Goal: Complete application form

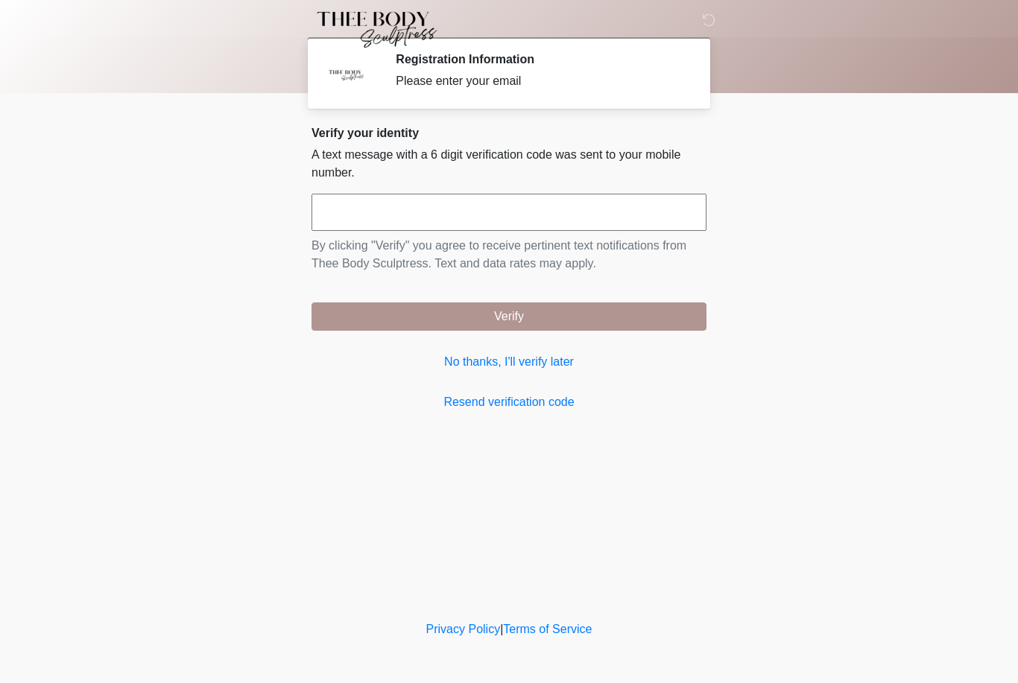
click at [496, 212] on input "text" at bounding box center [508, 212] width 395 height 37
type input "******"
click at [499, 319] on button "Verify" at bounding box center [508, 317] width 395 height 28
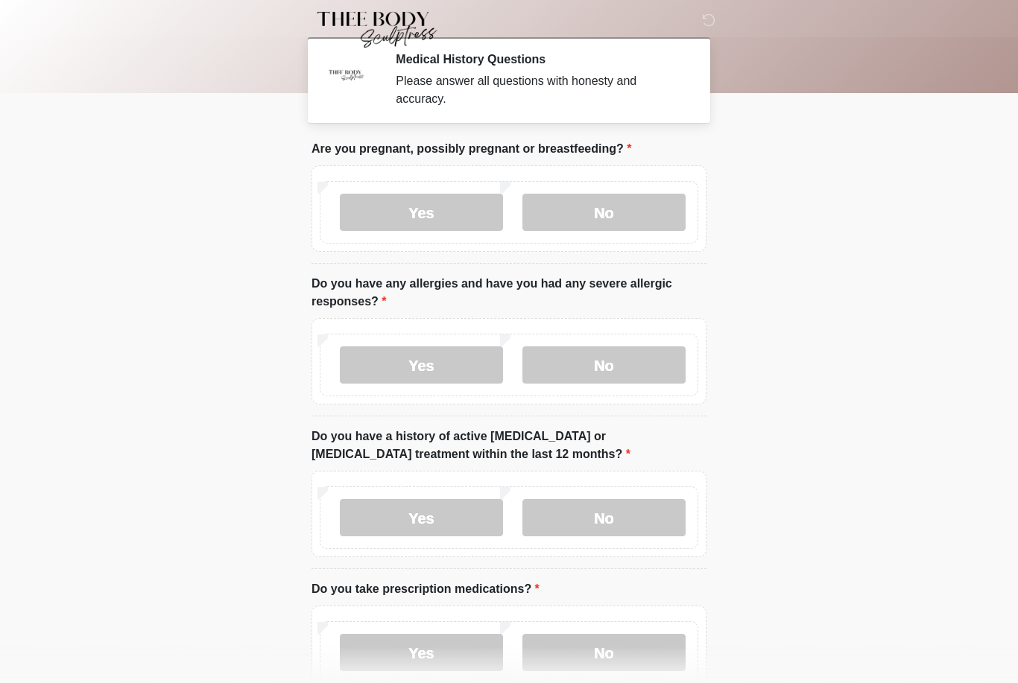
click at [600, 215] on label "No" at bounding box center [603, 212] width 163 height 37
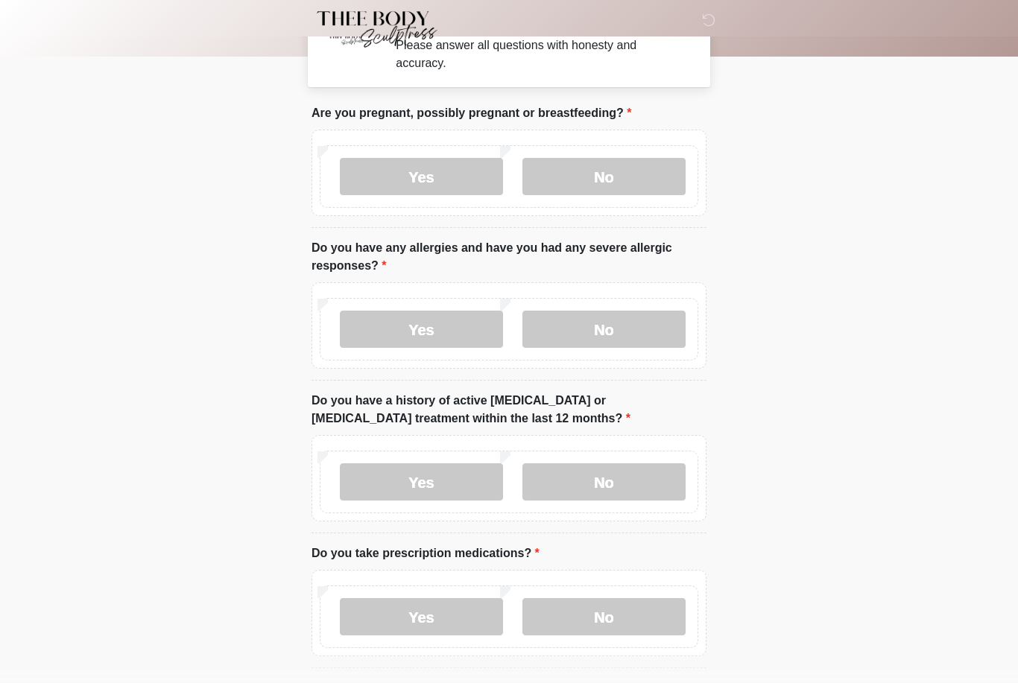
scroll to position [36, 0]
click at [429, 340] on label "Yes" at bounding box center [421, 329] width 163 height 37
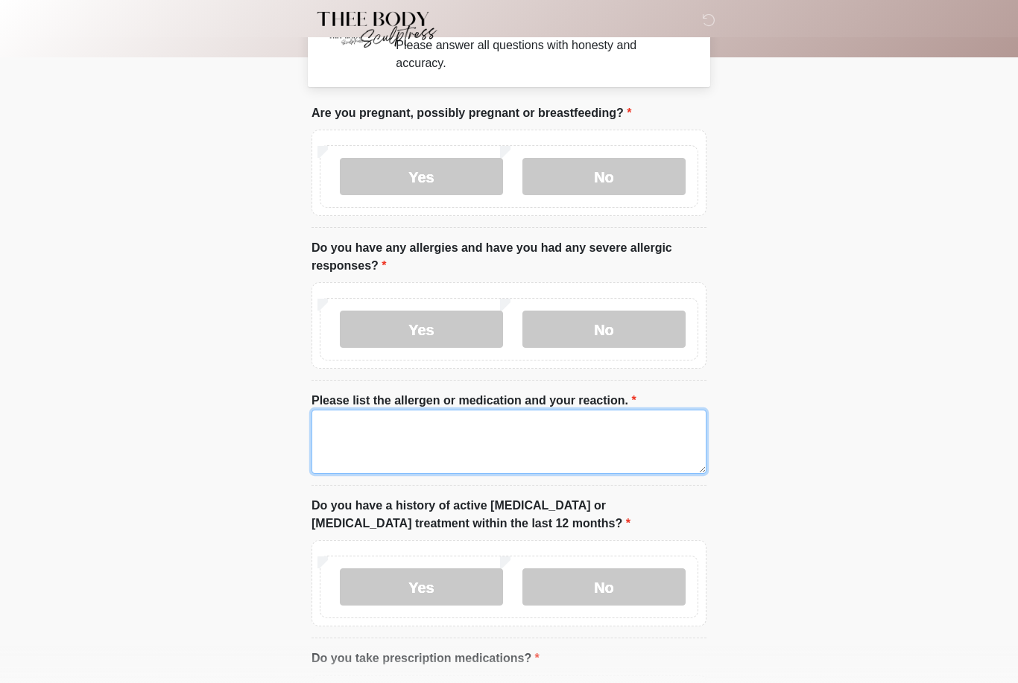
click at [464, 431] on textarea "Please list the allergen or medication and your reaction." at bounding box center [508, 442] width 395 height 64
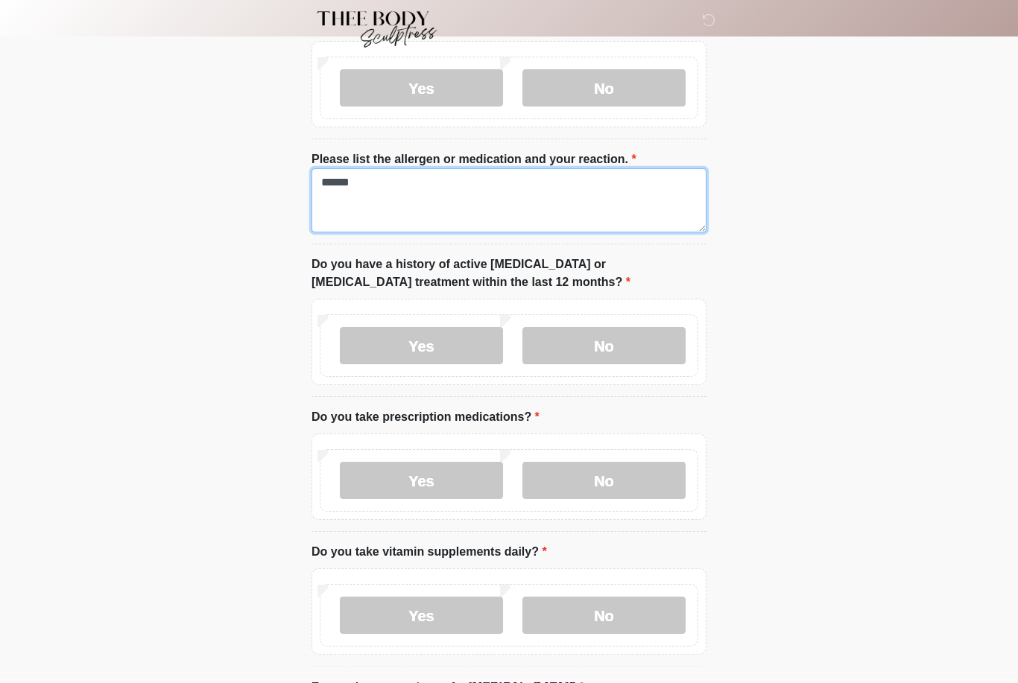
scroll to position [282, 0]
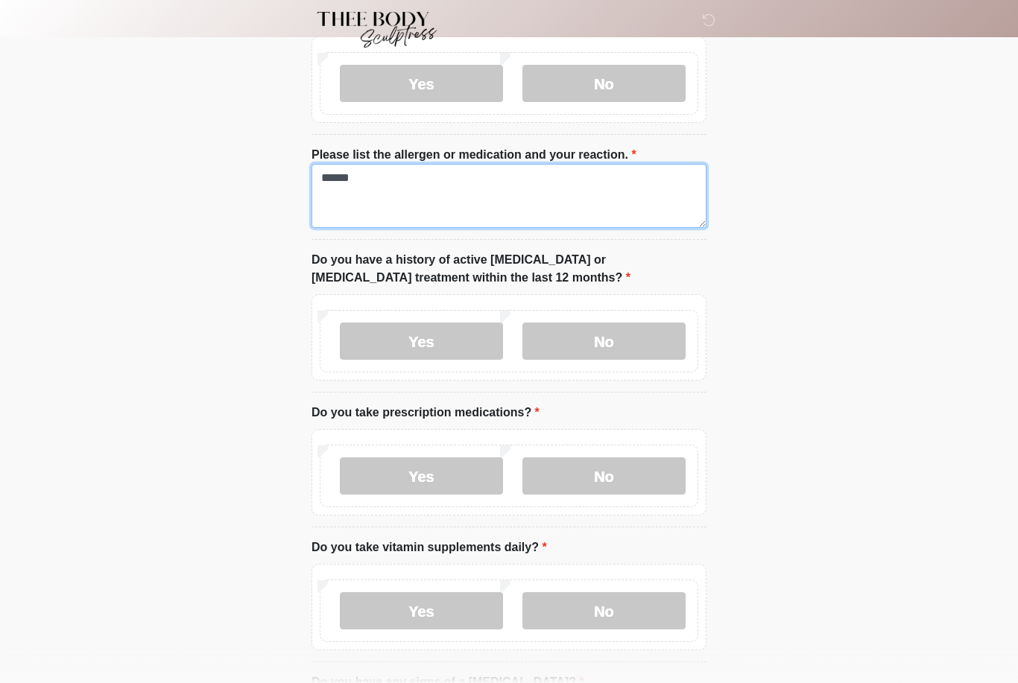
type textarea "*****"
click at [739, 402] on html "‎ ‎ ‎ ‎ Medical History Questions Please answer all questions with honesty and …" at bounding box center [509, 59] width 1018 height 683
click at [610, 352] on label "No" at bounding box center [603, 341] width 163 height 37
click at [601, 466] on label "No" at bounding box center [603, 476] width 163 height 37
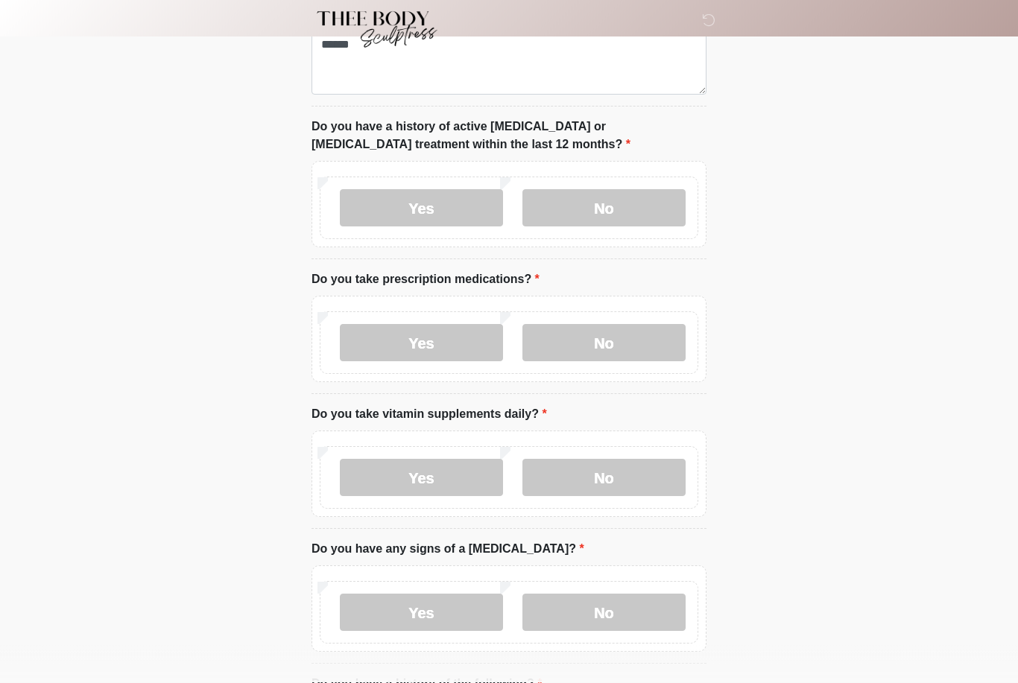
scroll to position [416, 0]
click at [452, 478] on label "Yes" at bounding box center [421, 476] width 163 height 37
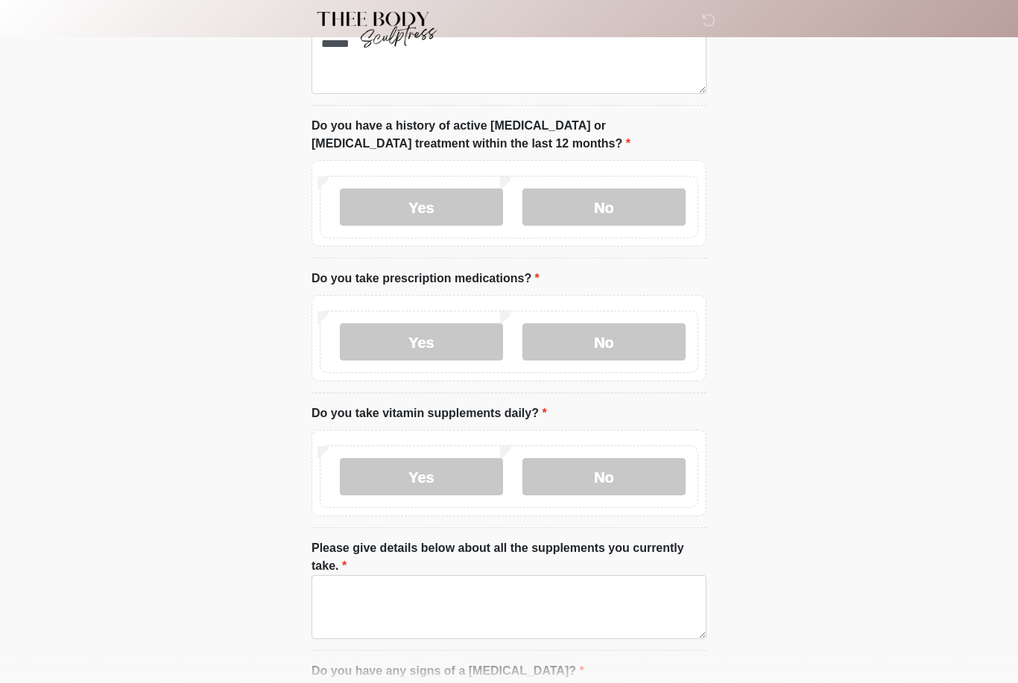
click at [588, 484] on label "No" at bounding box center [603, 476] width 163 height 37
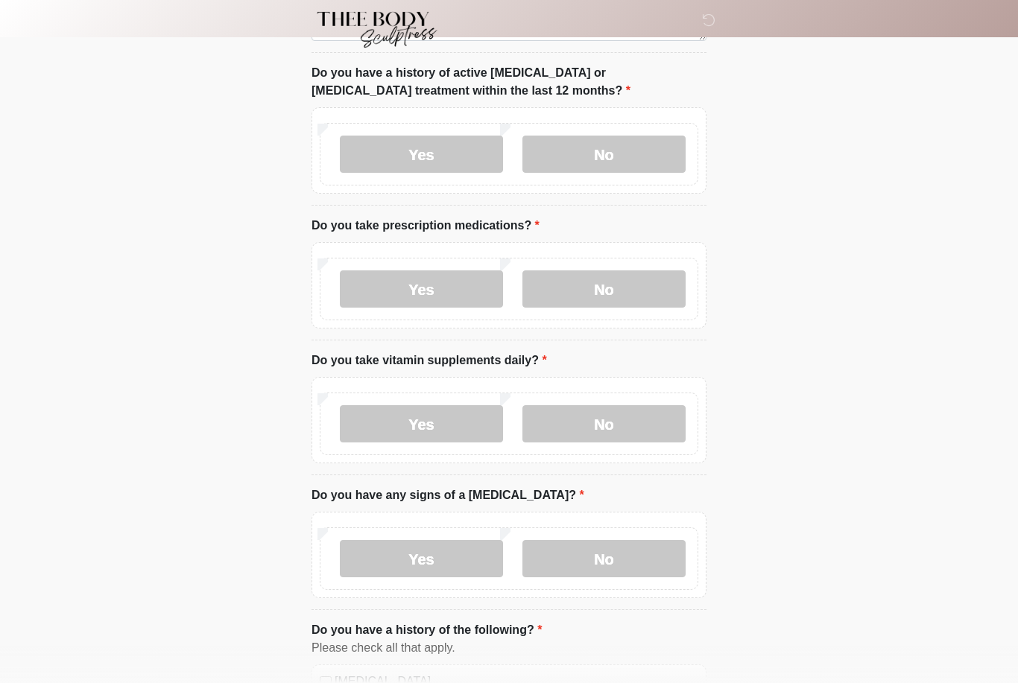
scroll to position [563, 0]
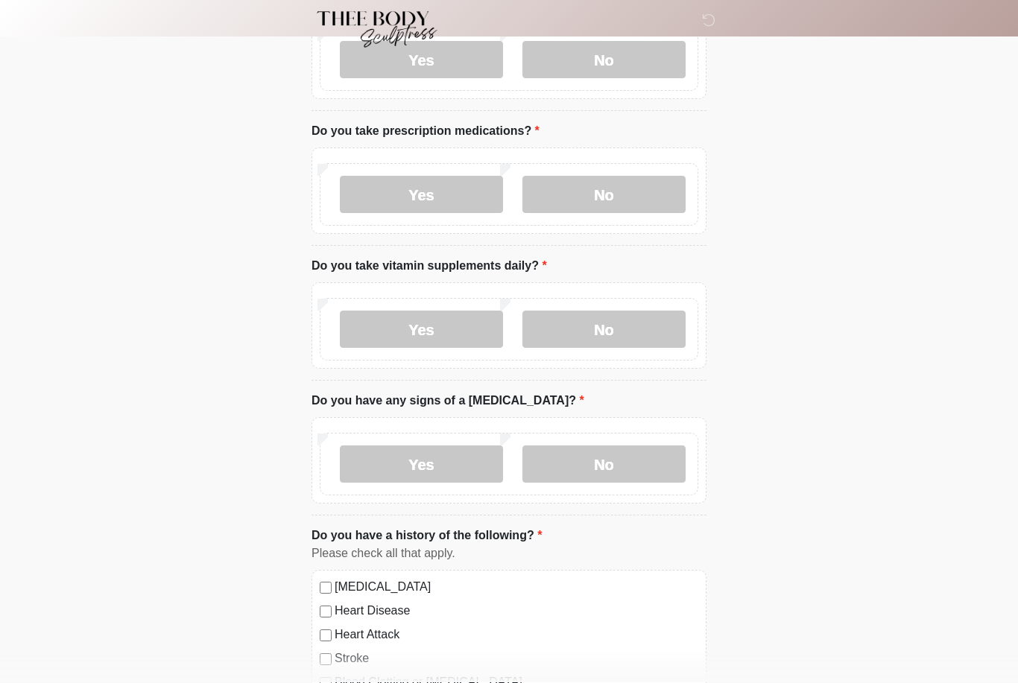
click at [618, 472] on label "No" at bounding box center [603, 464] width 163 height 37
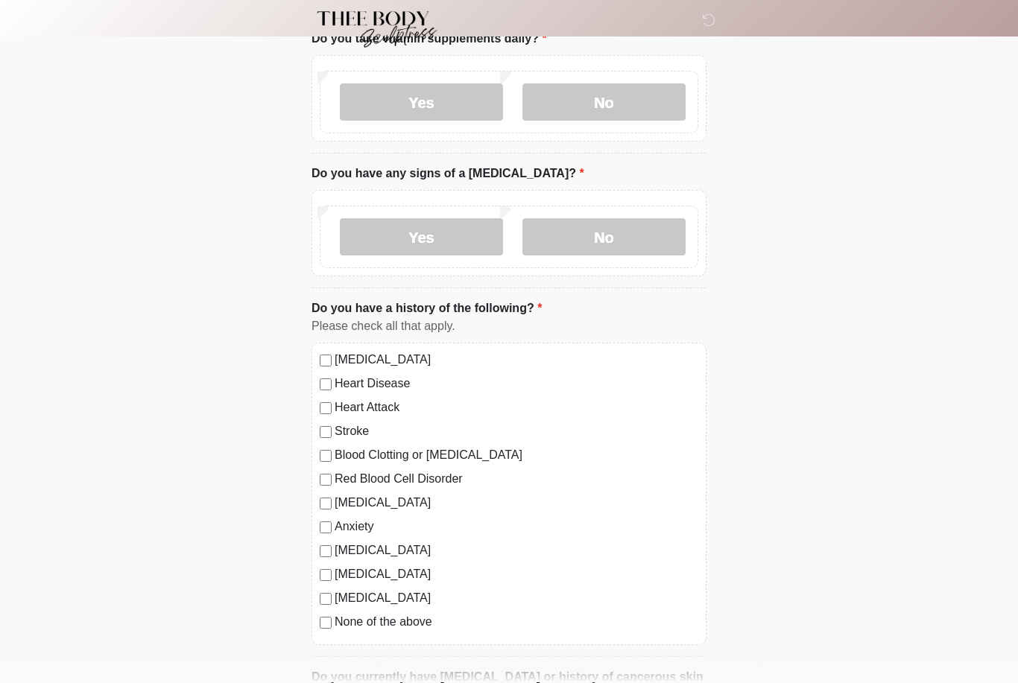
scroll to position [791, 0]
click at [342, 623] on label "None of the above" at bounding box center [517, 622] width 364 height 18
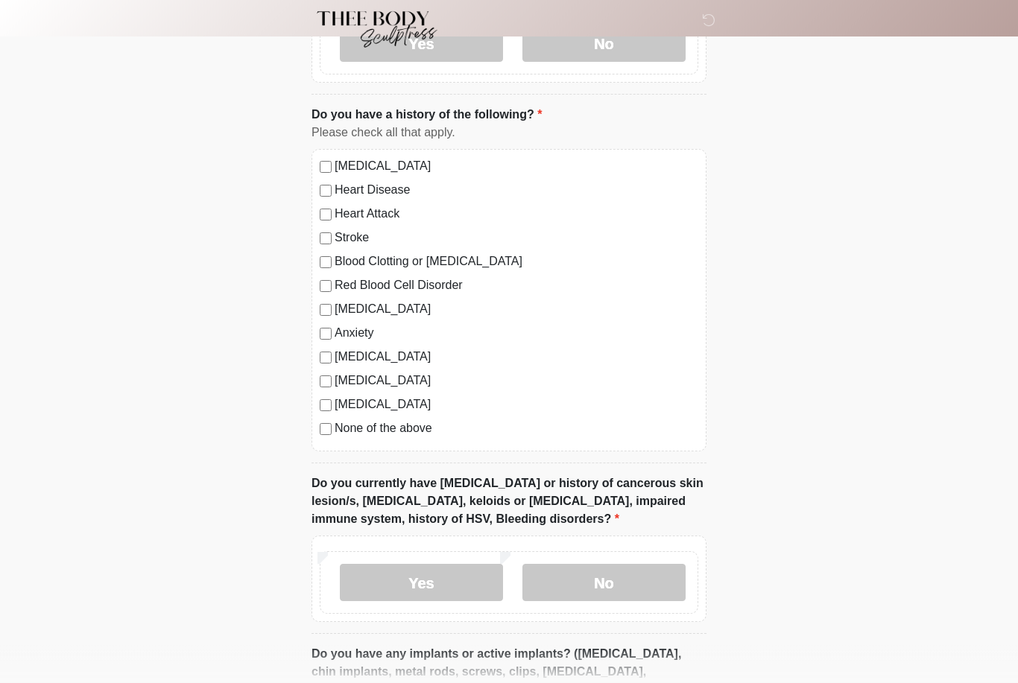
scroll to position [984, 0]
click at [584, 585] on label "No" at bounding box center [603, 582] width 163 height 37
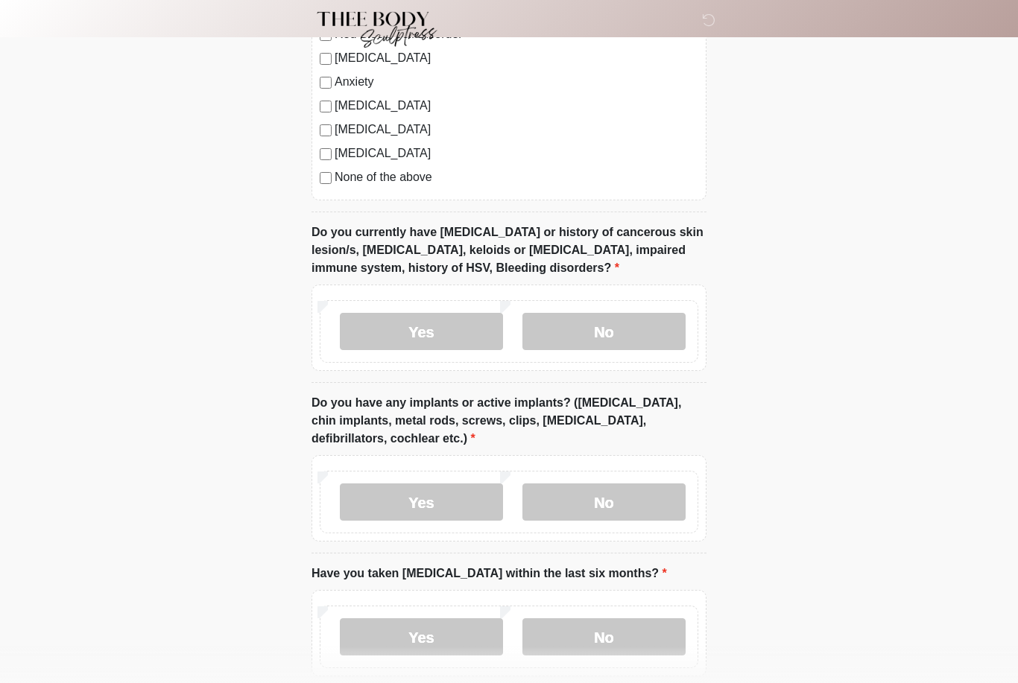
scroll to position [1238, 0]
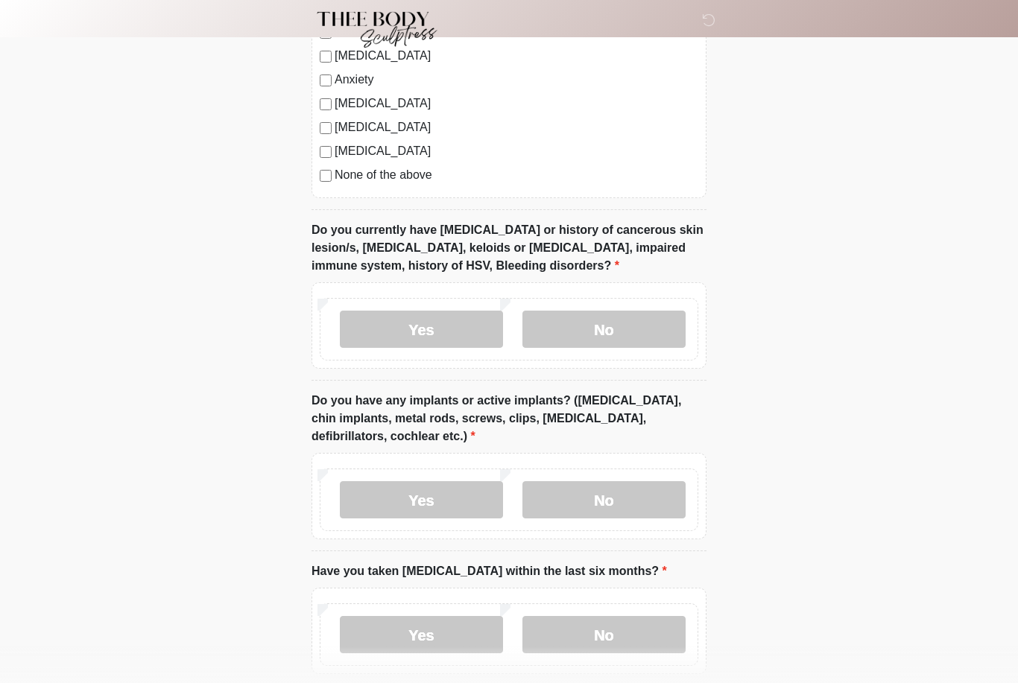
click at [638, 510] on label "No" at bounding box center [603, 499] width 163 height 37
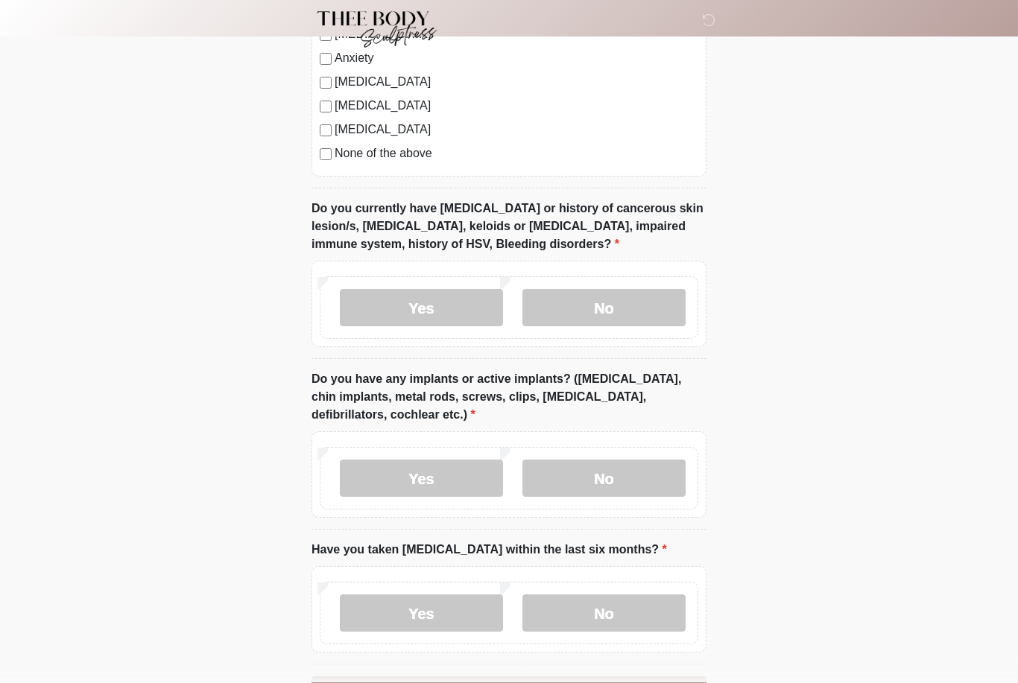
scroll to position [1310, 0]
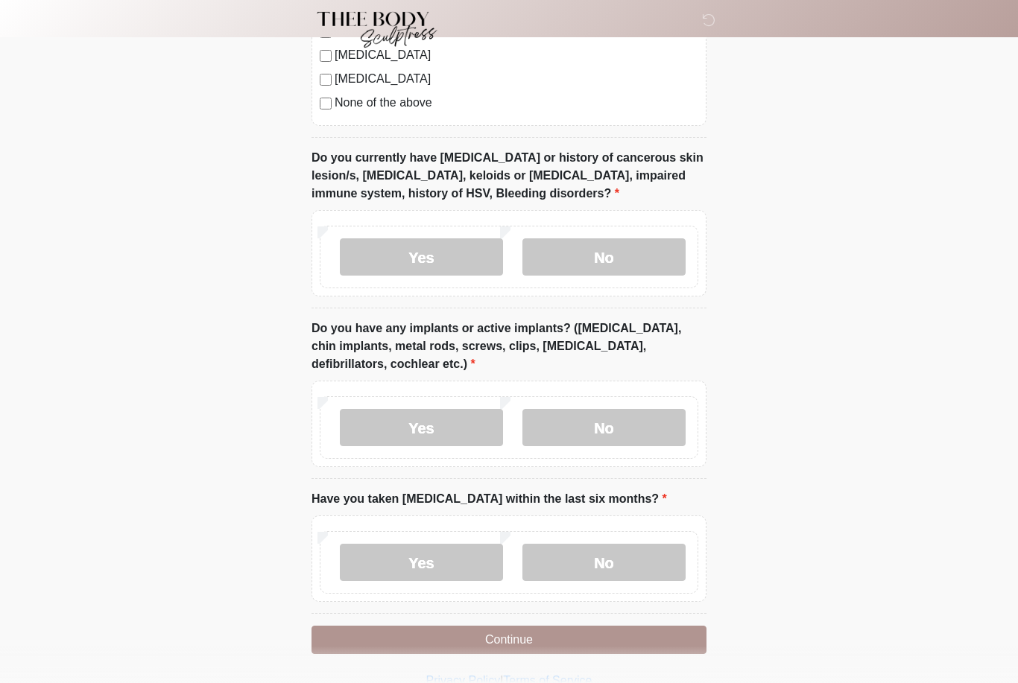
click at [595, 566] on label "No" at bounding box center [603, 562] width 163 height 37
click at [550, 648] on button "Continue" at bounding box center [508, 640] width 395 height 28
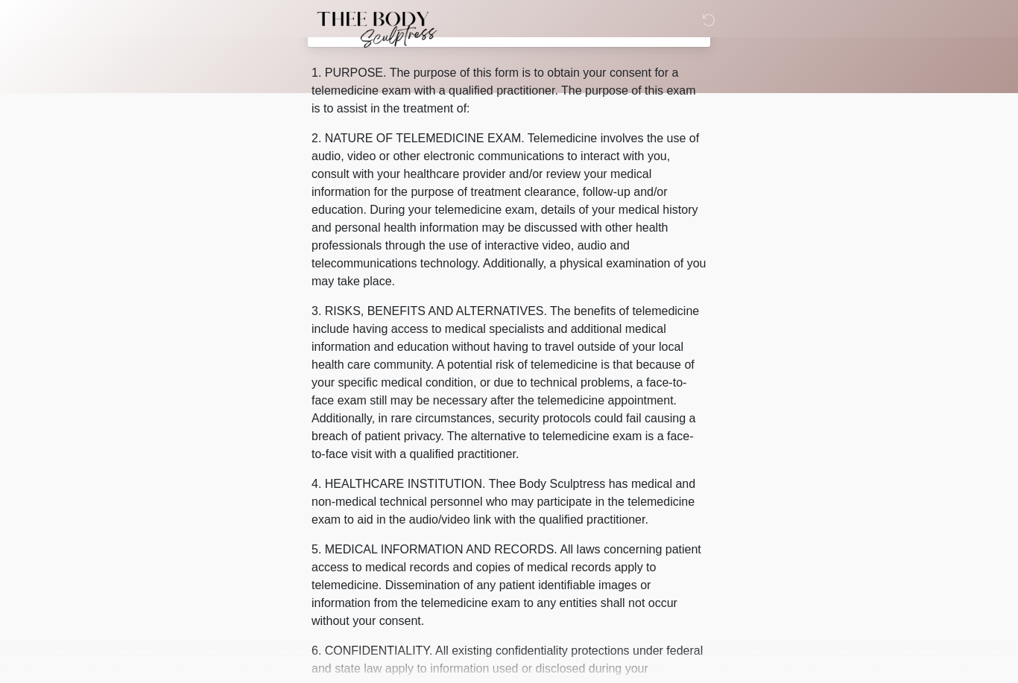
scroll to position [0, 0]
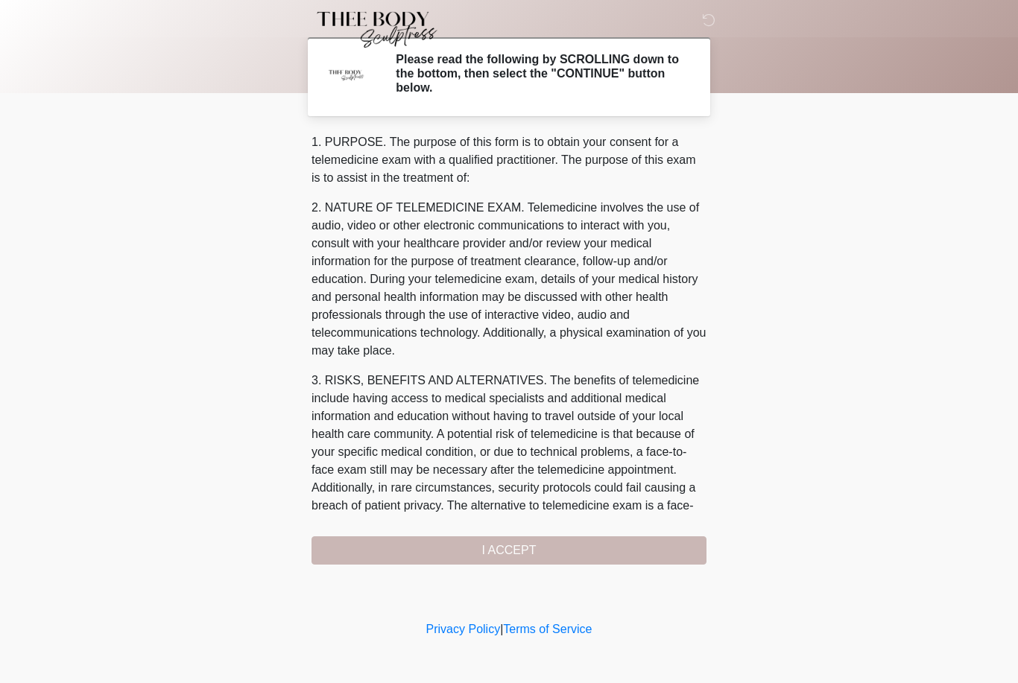
click at [529, 549] on div "1. PURPOSE. The purpose of this form is to obtain your consent for a telemedici…" at bounding box center [508, 348] width 395 height 431
click at [485, 558] on div "1. PURPOSE. The purpose of this form is to obtain your consent for a telemedici…" at bounding box center [508, 348] width 395 height 431
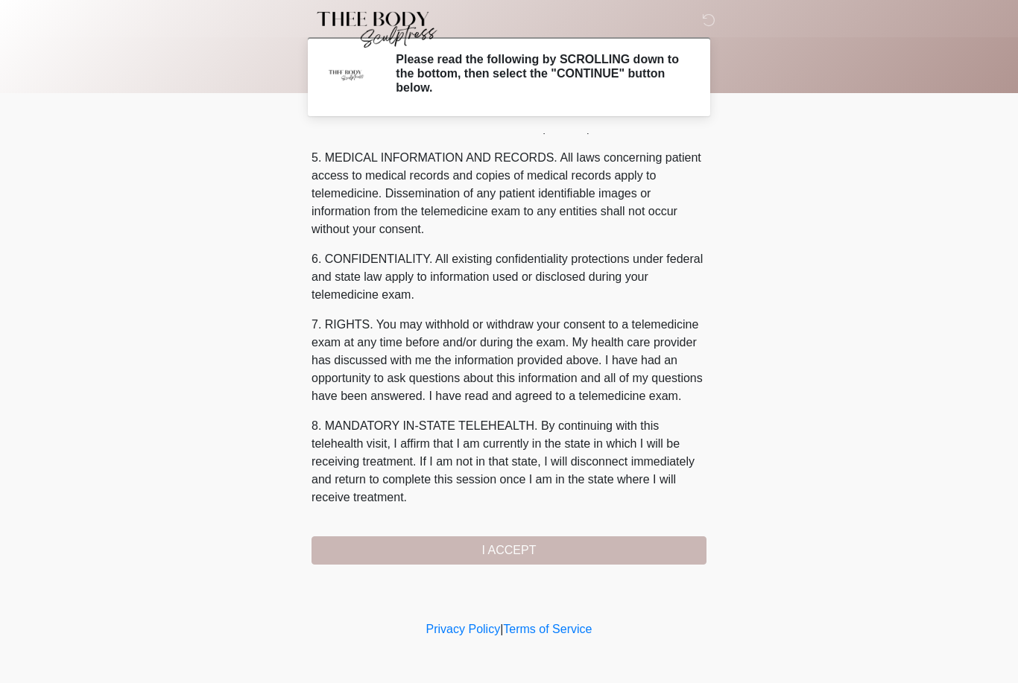
click at [568, 542] on button "I ACCEPT" at bounding box center [508, 551] width 395 height 28
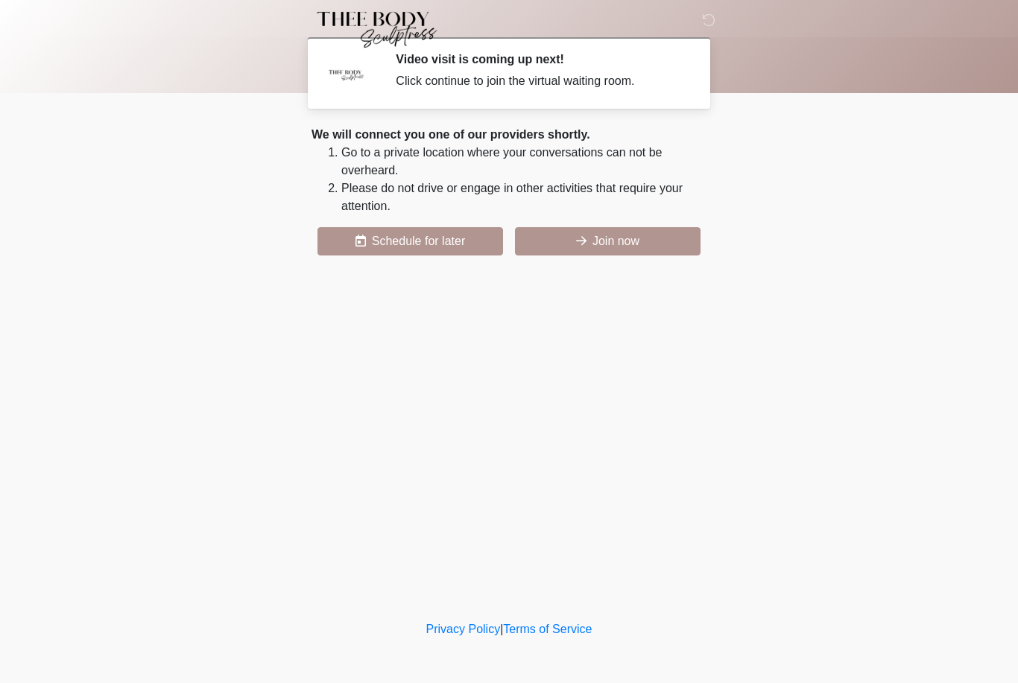
click at [628, 248] on button "Join now" at bounding box center [608, 241] width 186 height 28
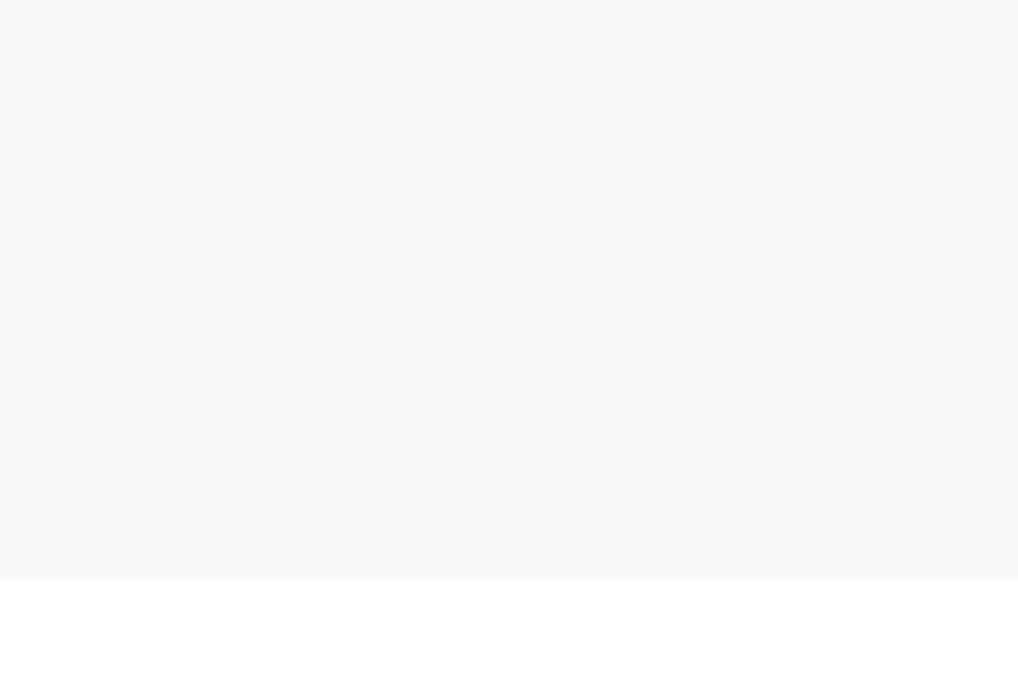
scroll to position [4, 0]
